Goal: Transaction & Acquisition: Purchase product/service

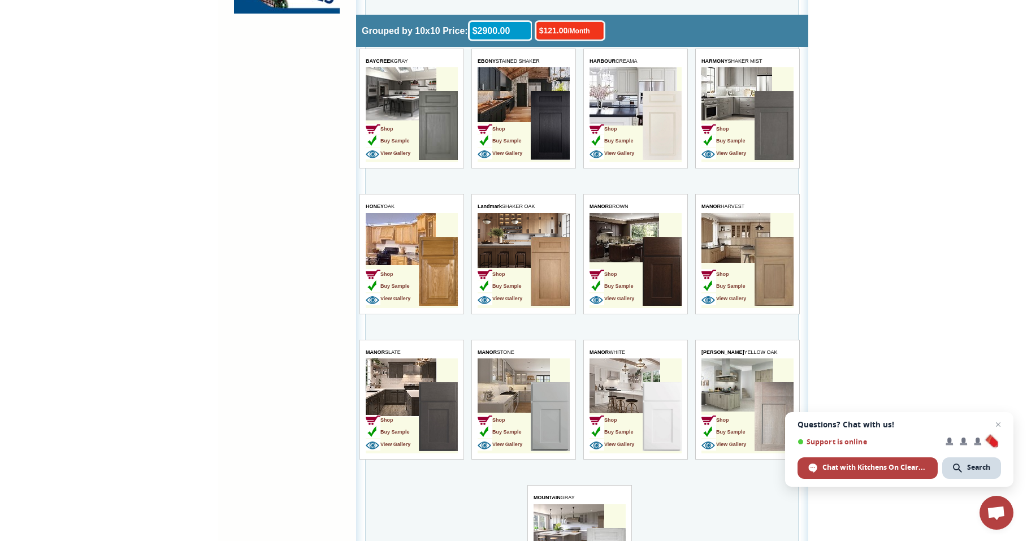
click at [414, 269] on td "Shop Buy Sample View Gallery" at bounding box center [392, 272] width 53 height 71
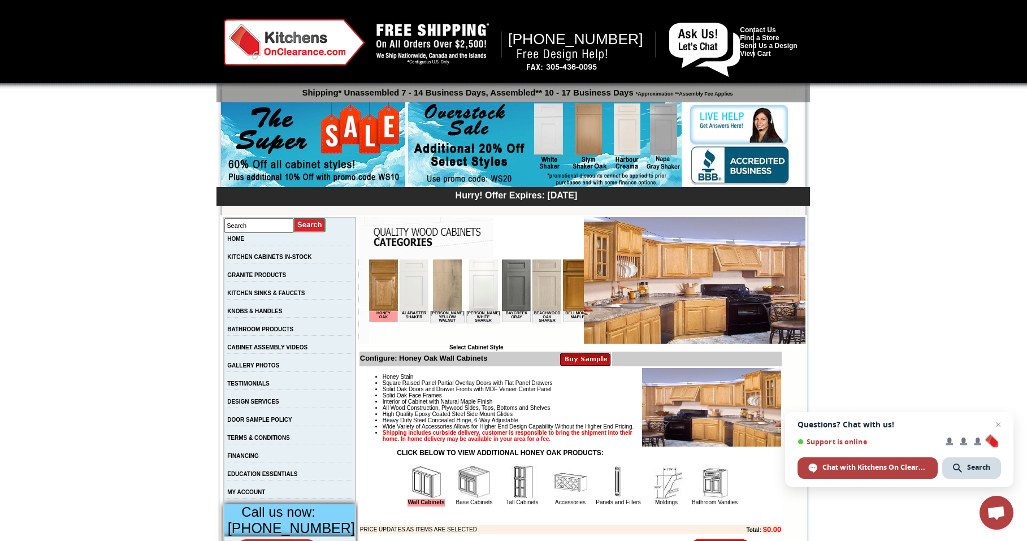
click at [655, 277] on img at bounding box center [695, 280] width 222 height 127
click at [746, 304] on img at bounding box center [695, 280] width 222 height 127
click at [598, 273] on img at bounding box center [695, 280] width 222 height 127
click at [727, 318] on img at bounding box center [695, 280] width 222 height 127
click at [715, 280] on img at bounding box center [695, 280] width 222 height 127
